Goal: Information Seeking & Learning: Learn about a topic

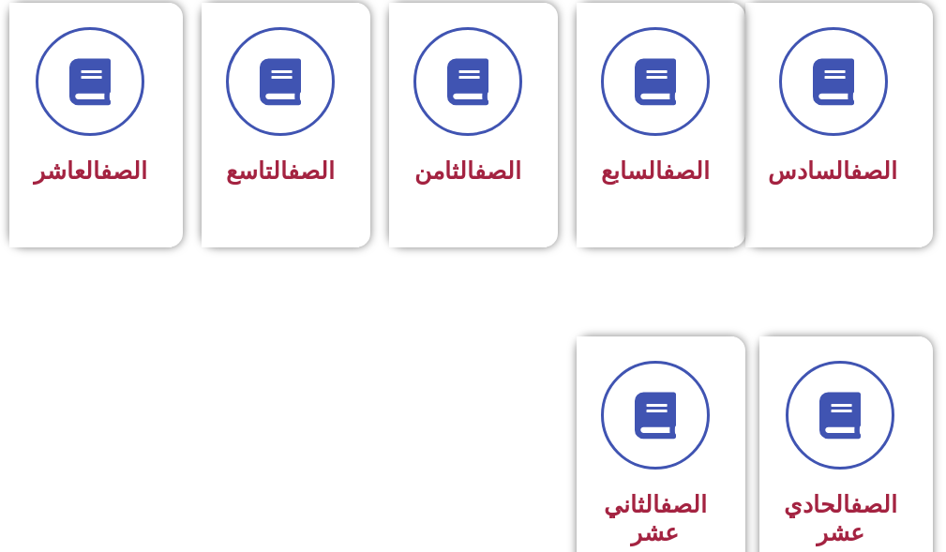
scroll to position [1218, 0]
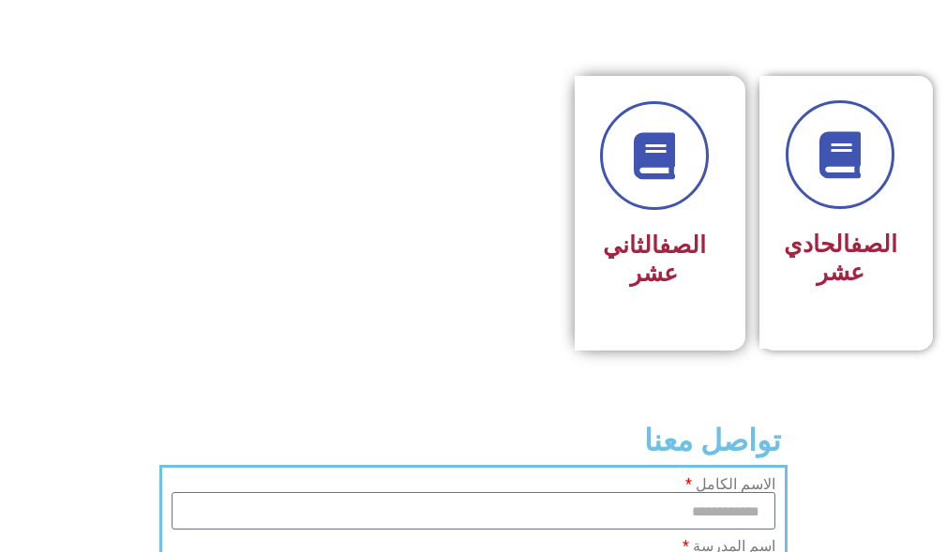
click at [710, 202] on div "الصف الثاني عشر" at bounding box center [654, 213] width 159 height 275
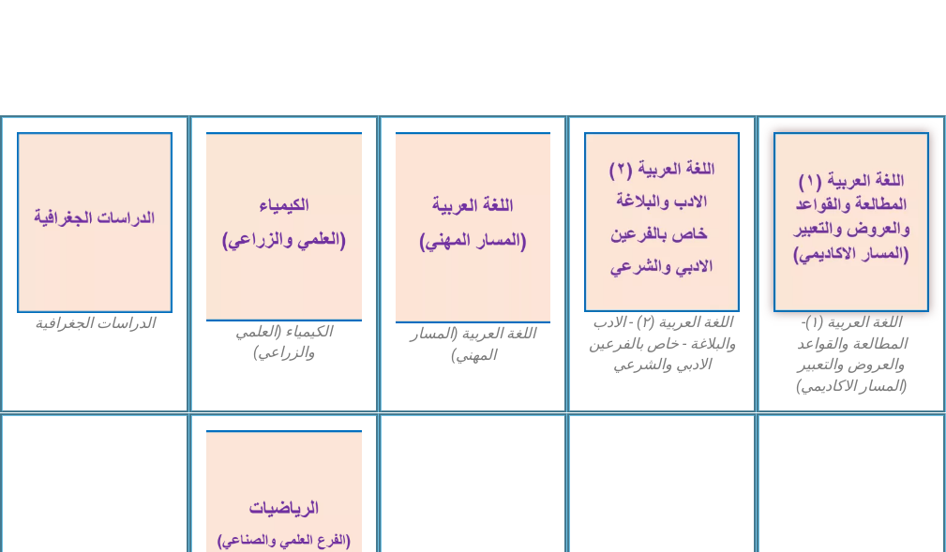
scroll to position [562, 0]
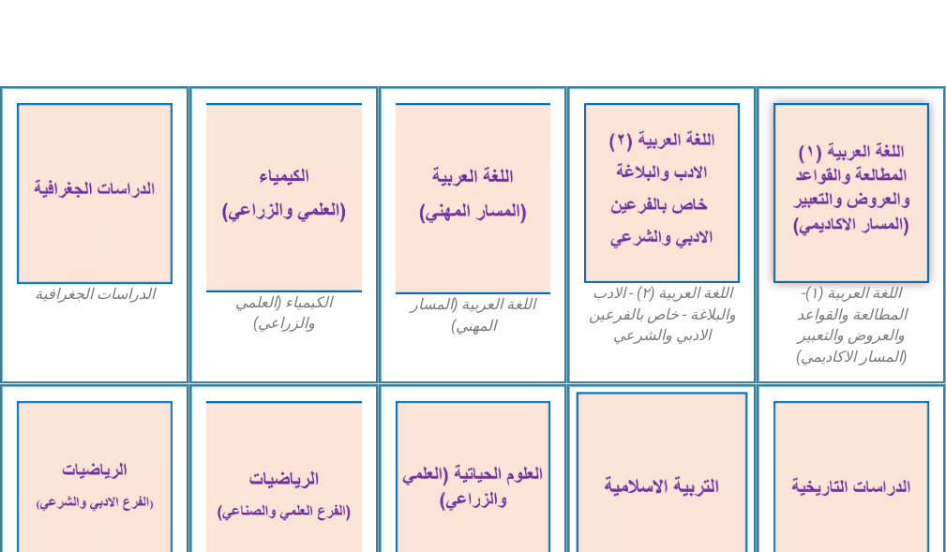
click at [648, 406] on img at bounding box center [661, 491] width 171 height 199
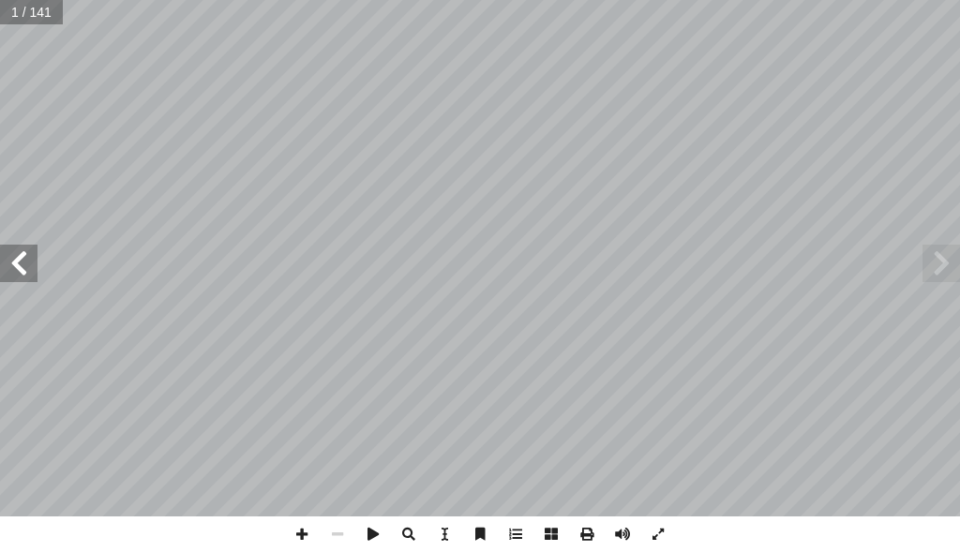
click at [31, 267] on span at bounding box center [18, 263] width 37 height 37
click at [24, 261] on span at bounding box center [18, 263] width 37 height 37
click at [23, 260] on span at bounding box center [18, 263] width 37 height 37
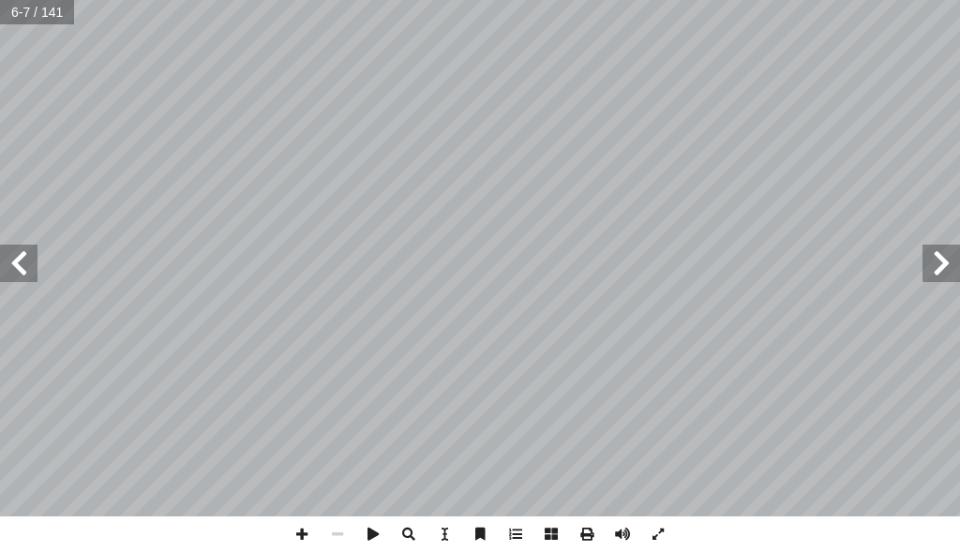
click at [23, 260] on span at bounding box center [18, 263] width 37 height 37
click at [295, 532] on span at bounding box center [302, 534] width 36 height 36
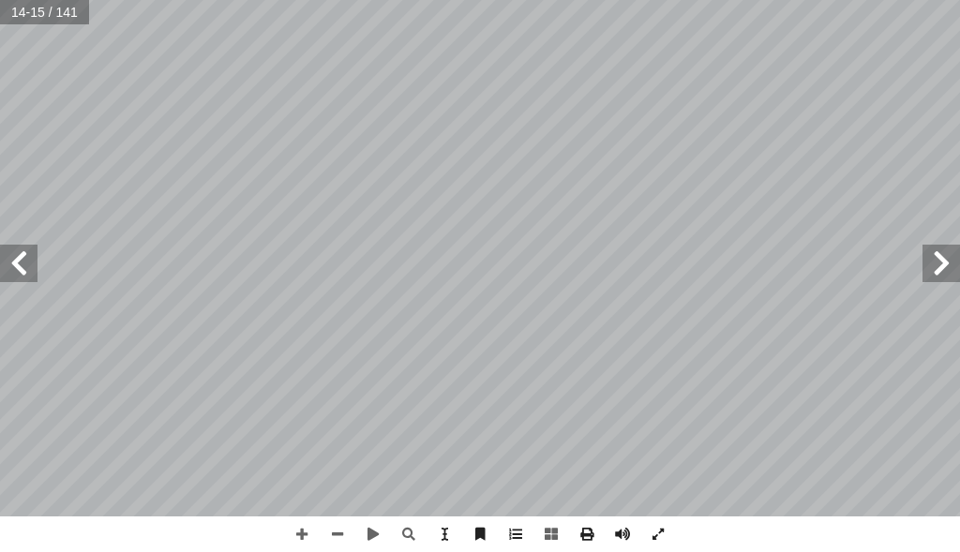
click at [684, 127] on html "الصفحة الرئيسية الصف الأول الصف الثاني الصف الثالث الصف الرابع الصف الخامس الصف…" at bounding box center [480, 63] width 960 height 127
click at [300, 534] on span at bounding box center [302, 534] width 36 height 36
click at [337, 528] on span at bounding box center [338, 534] width 36 height 36
click at [292, 532] on span at bounding box center [302, 534] width 36 height 36
click at [335, 526] on span at bounding box center [338, 534] width 36 height 36
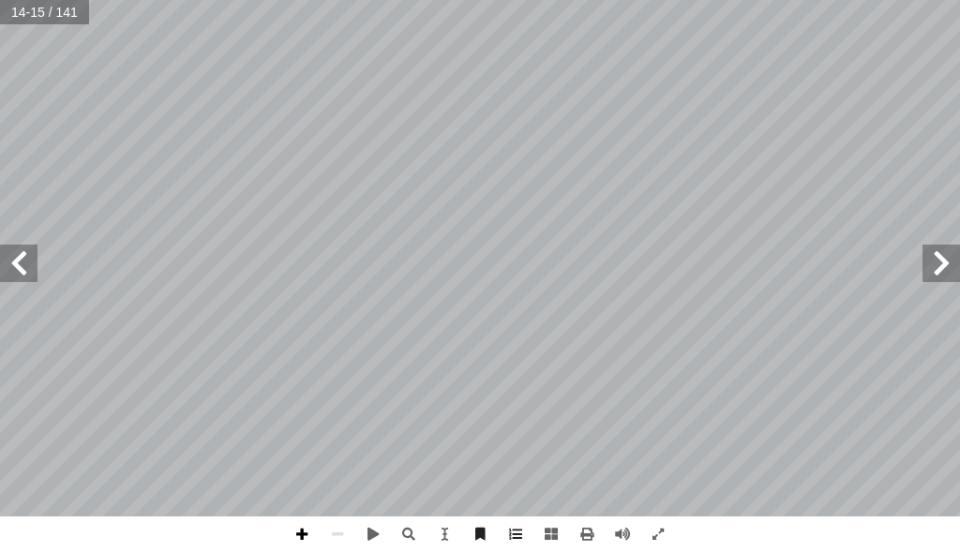
click at [304, 531] on span at bounding box center [302, 534] width 36 height 36
click at [17, 262] on span at bounding box center [18, 263] width 37 height 37
click at [350, 531] on span at bounding box center [338, 534] width 36 height 36
click at [303, 533] on span at bounding box center [302, 534] width 36 height 36
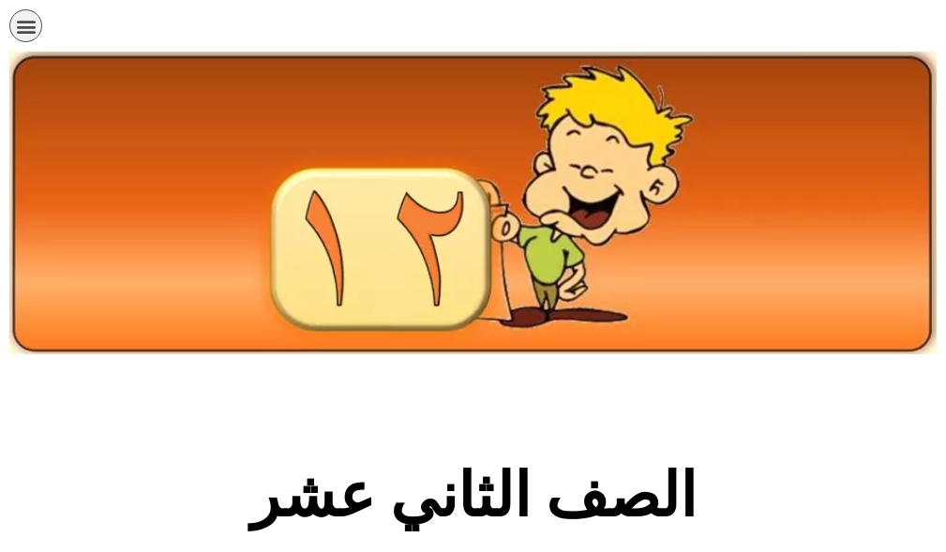
scroll to position [562, 0]
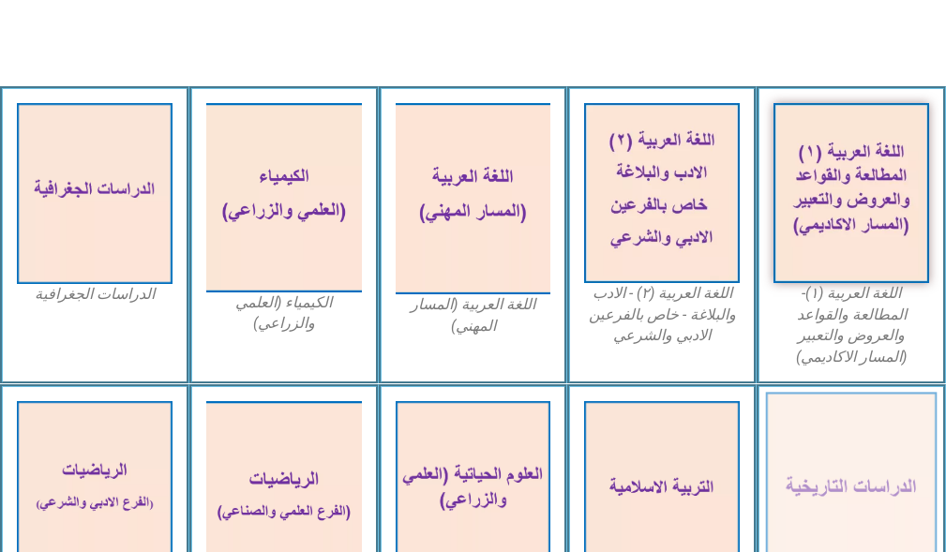
click at [849, 505] on img at bounding box center [851, 491] width 171 height 199
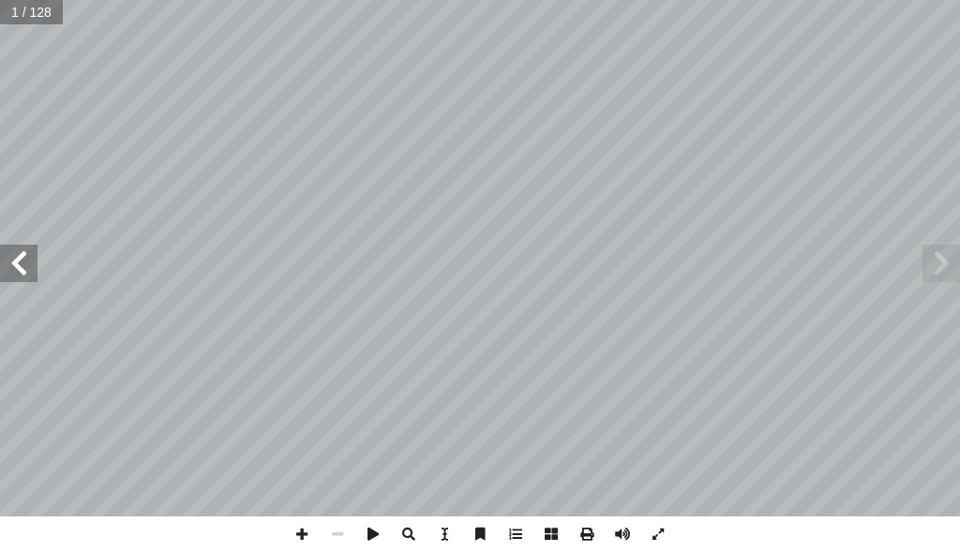
click at [15, 277] on span at bounding box center [18, 263] width 37 height 37
click at [935, 276] on span at bounding box center [940, 263] width 37 height 37
click at [22, 260] on span at bounding box center [18, 263] width 37 height 37
click at [13, 262] on span at bounding box center [18, 263] width 37 height 37
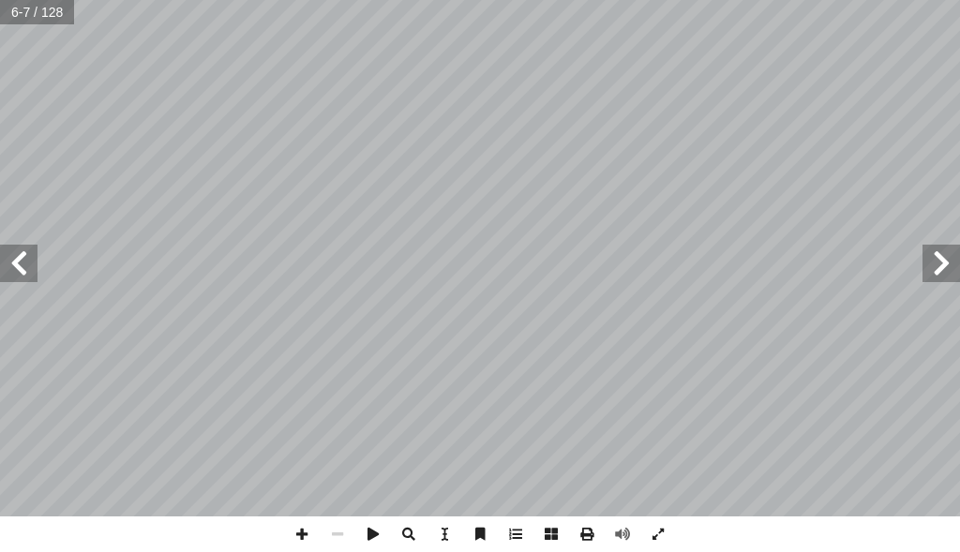
click at [13, 262] on span at bounding box center [18, 263] width 37 height 37
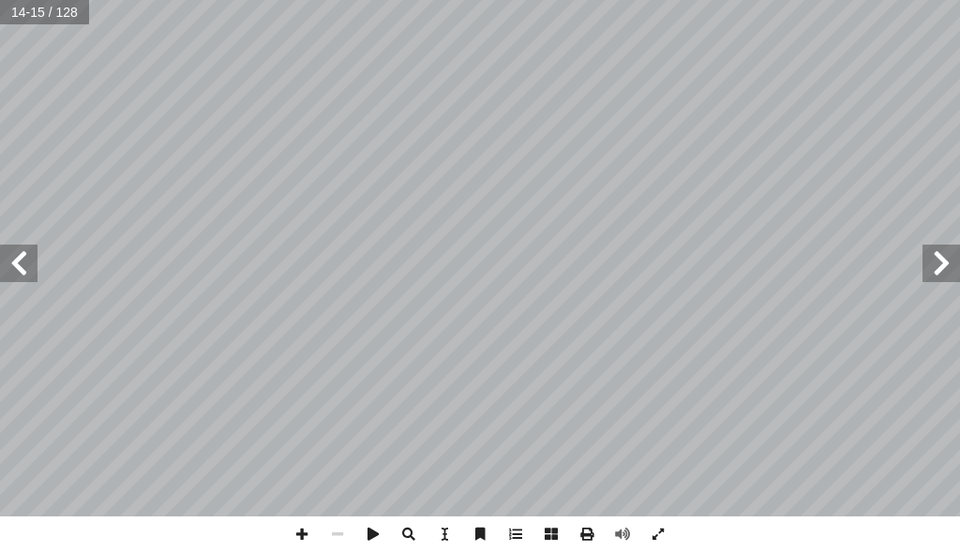
click at [2, 265] on span at bounding box center [18, 263] width 37 height 37
click at [301, 527] on span at bounding box center [302, 534] width 36 height 36
